Goal: Information Seeking & Learning: Learn about a topic

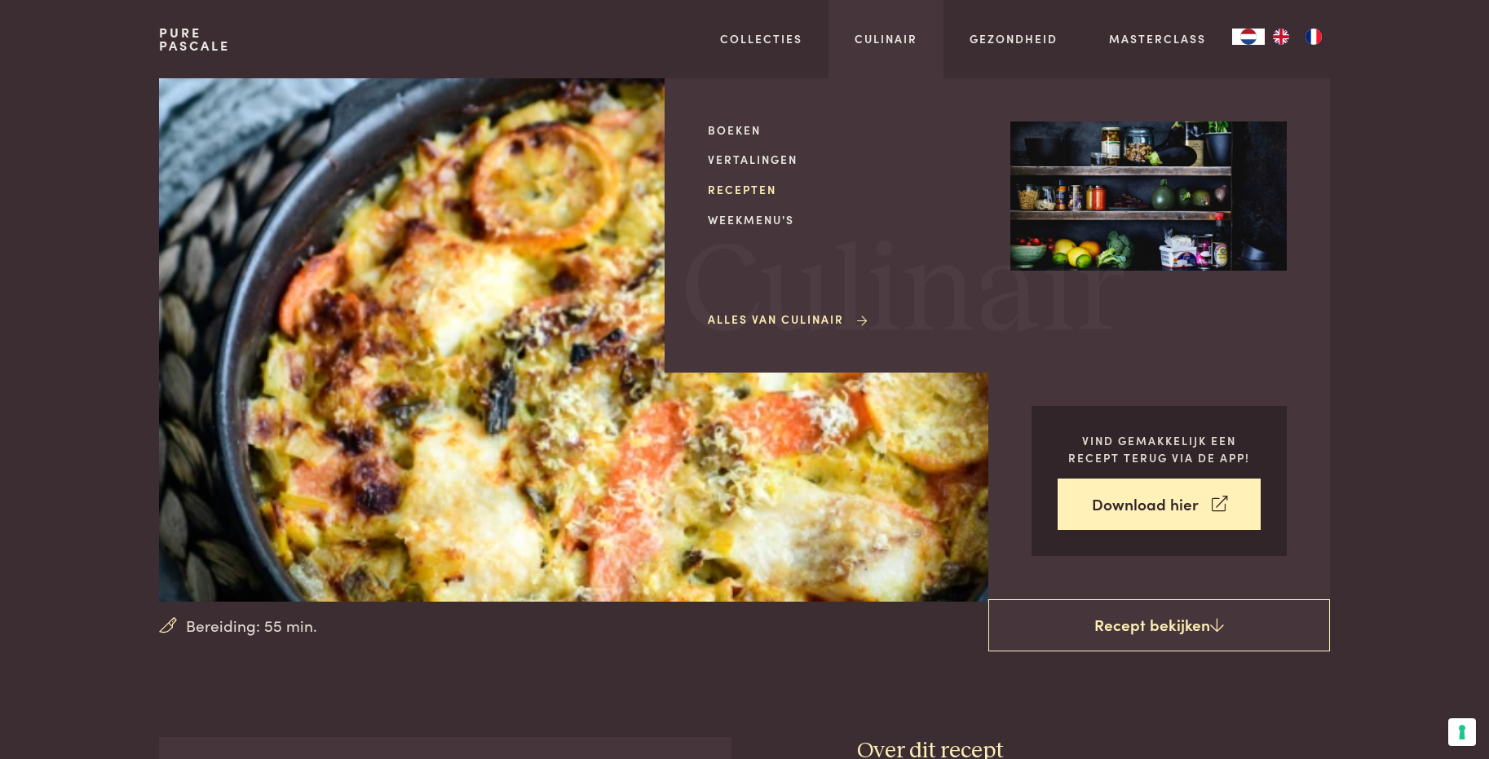
click at [767, 192] on link "Recepten" at bounding box center [846, 189] width 276 height 17
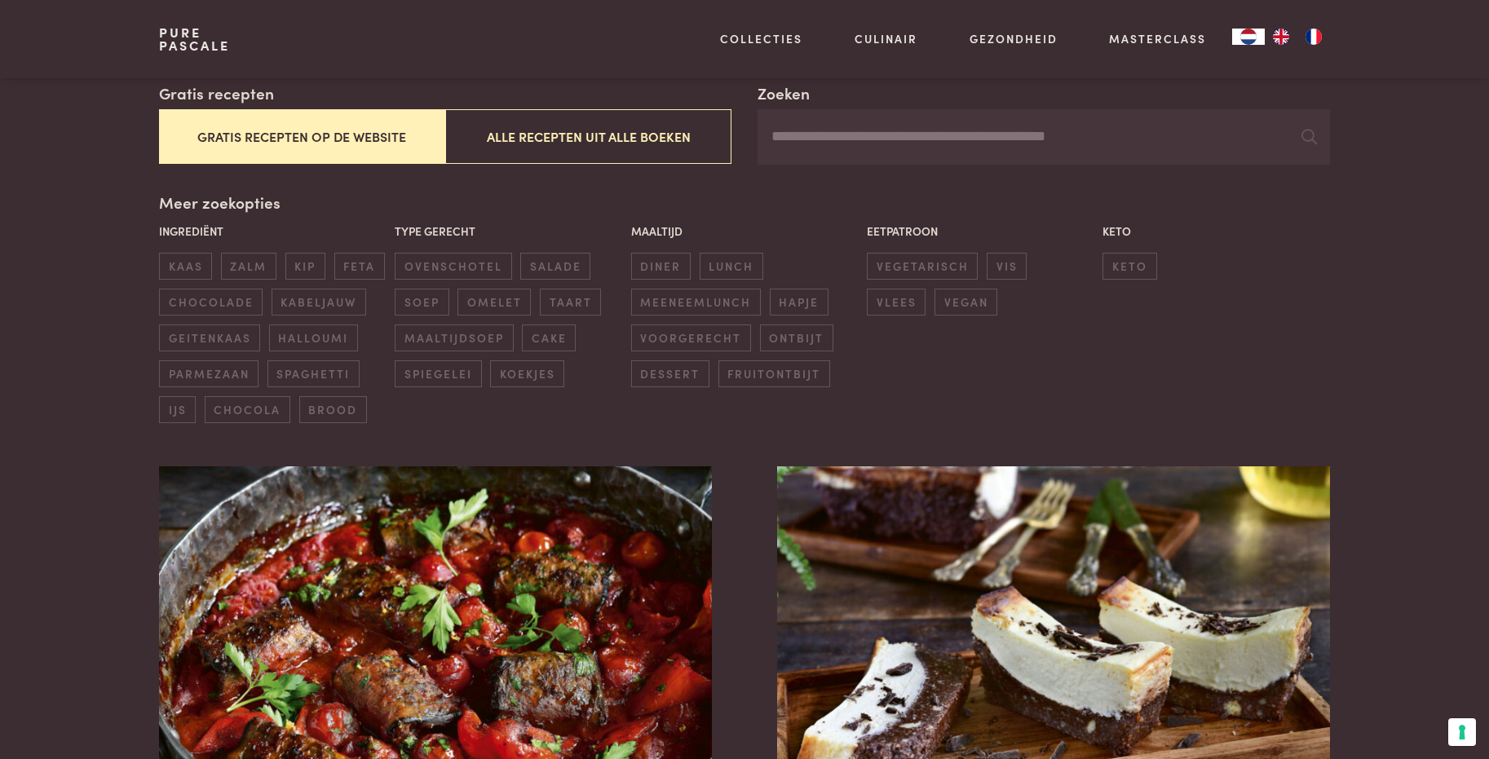
scroll to position [326, 0]
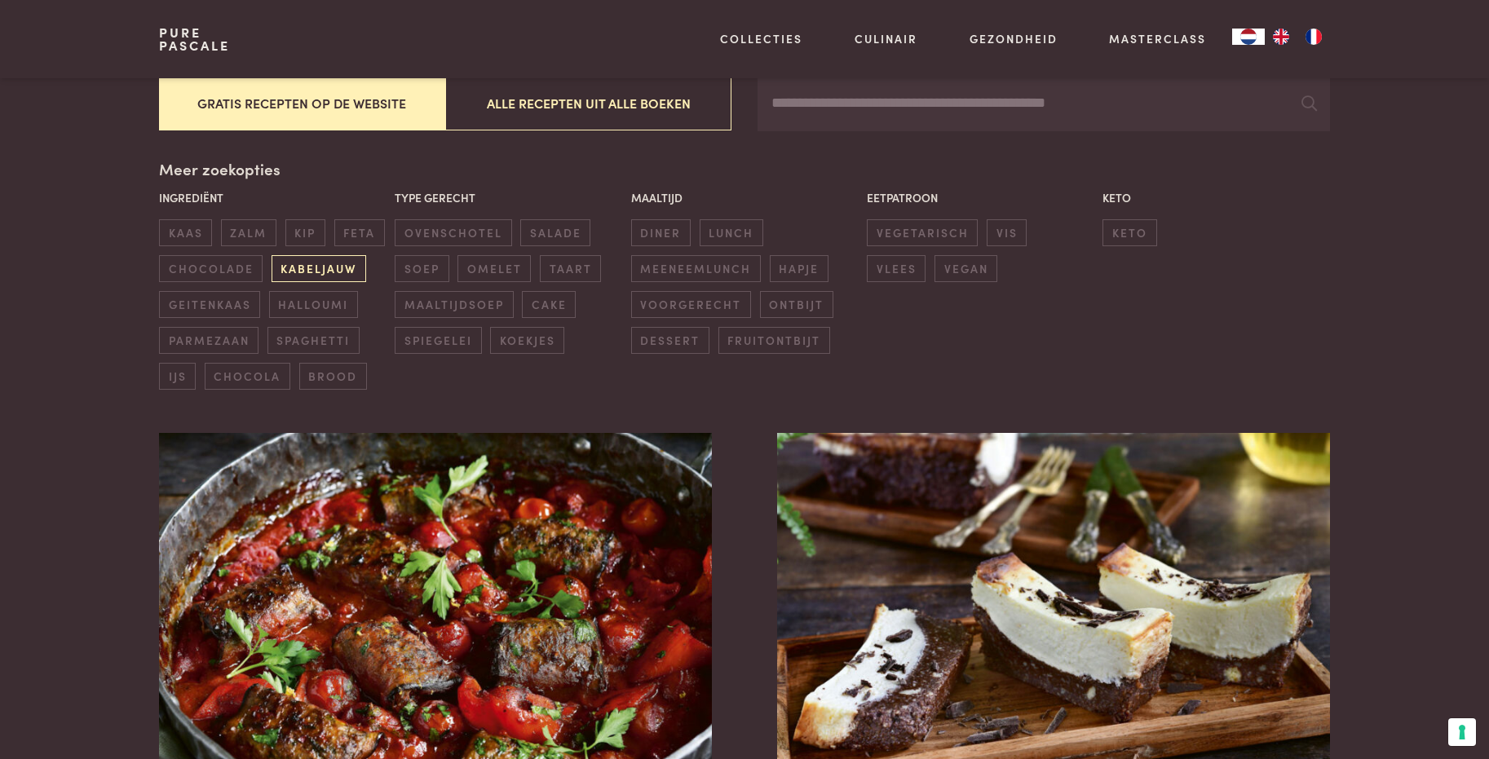
click at [335, 267] on span "kabeljauw" at bounding box center [318, 268] width 95 height 27
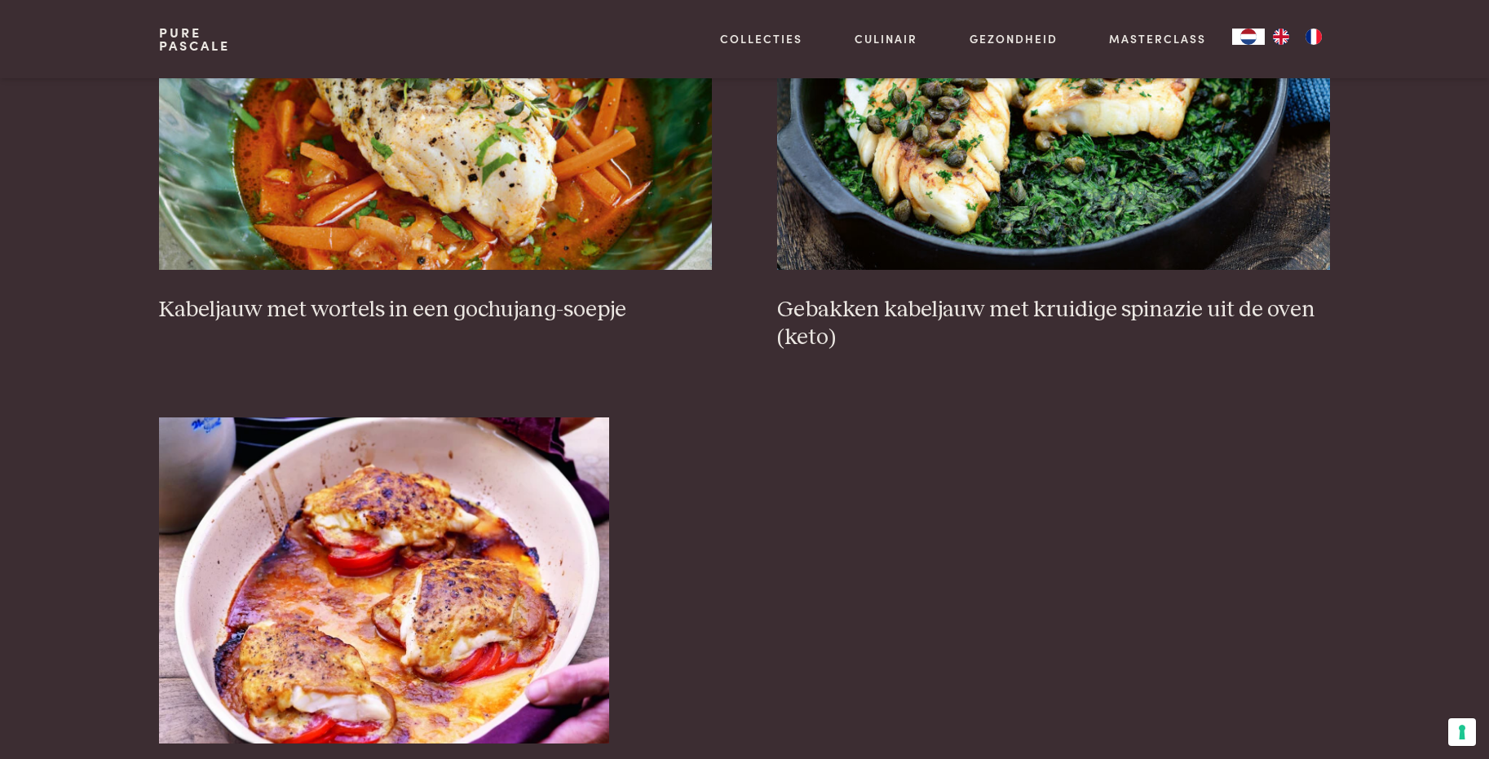
scroll to position [652, 0]
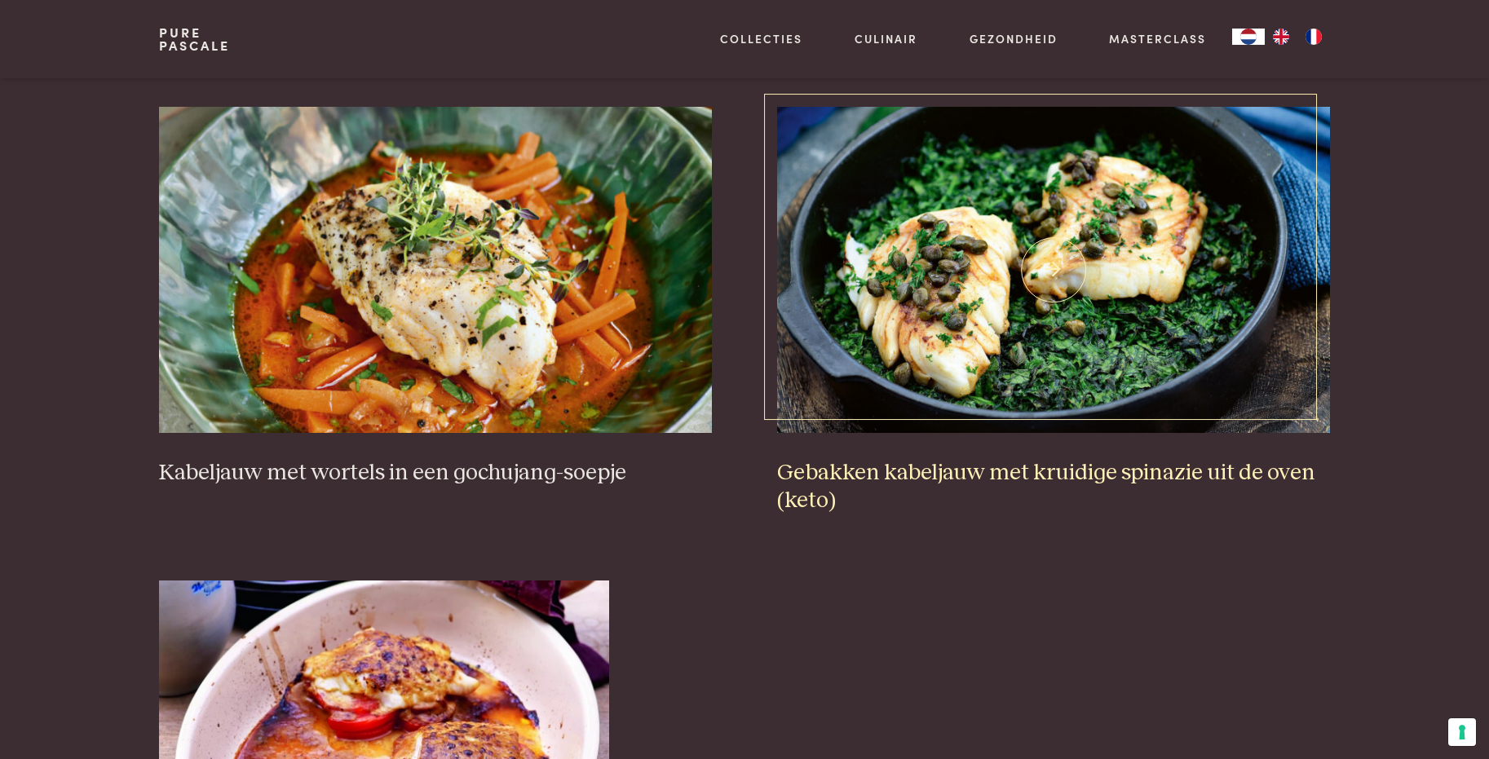
click at [964, 472] on h3 "Gebakken kabeljauw met kruidige spinazie uit de oven (keto)" at bounding box center [1053, 487] width 553 height 56
